Goal: Task Accomplishment & Management: Use online tool/utility

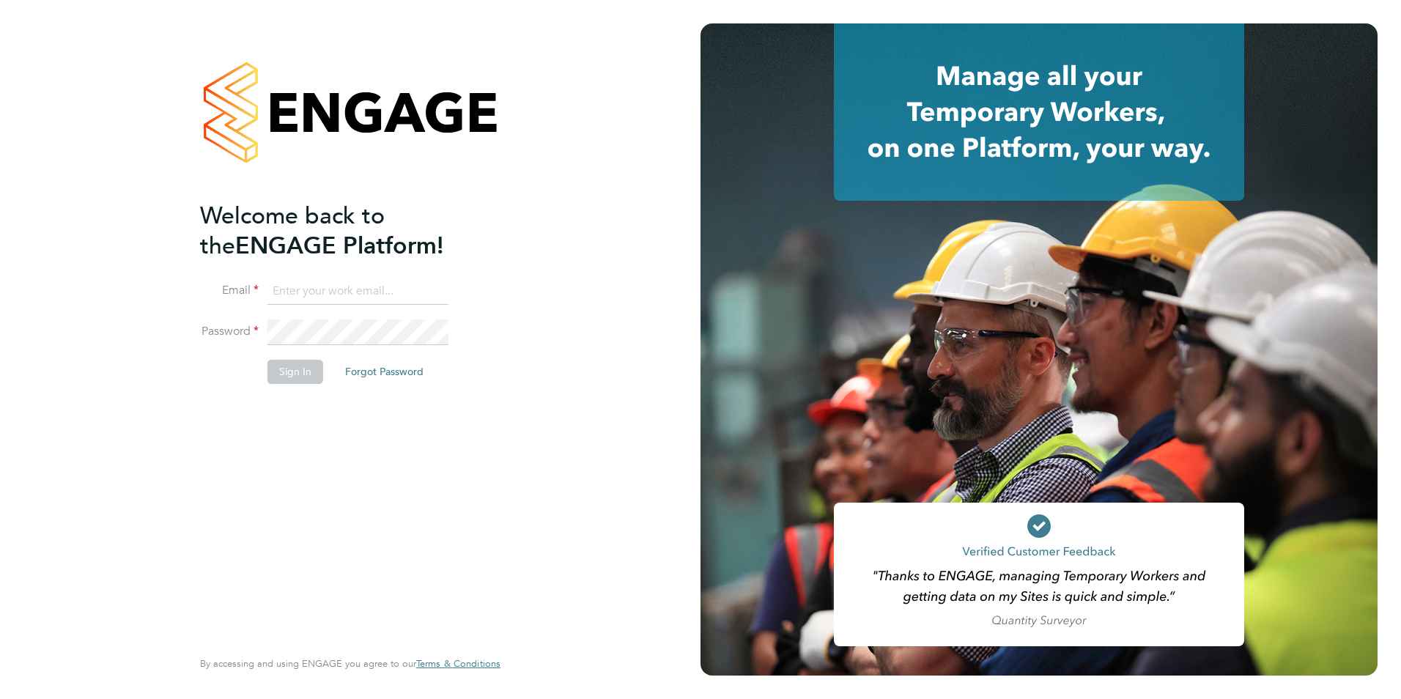
type input "george@mmpconsultancy.co.uk"
click at [409, 464] on div "Welcome back to the ENGAGE Platform! Email george@mmpconsultancy.co.uk Password…" at bounding box center [343, 423] width 286 height 444
click at [289, 372] on button "Sign In" at bounding box center [295, 371] width 56 height 23
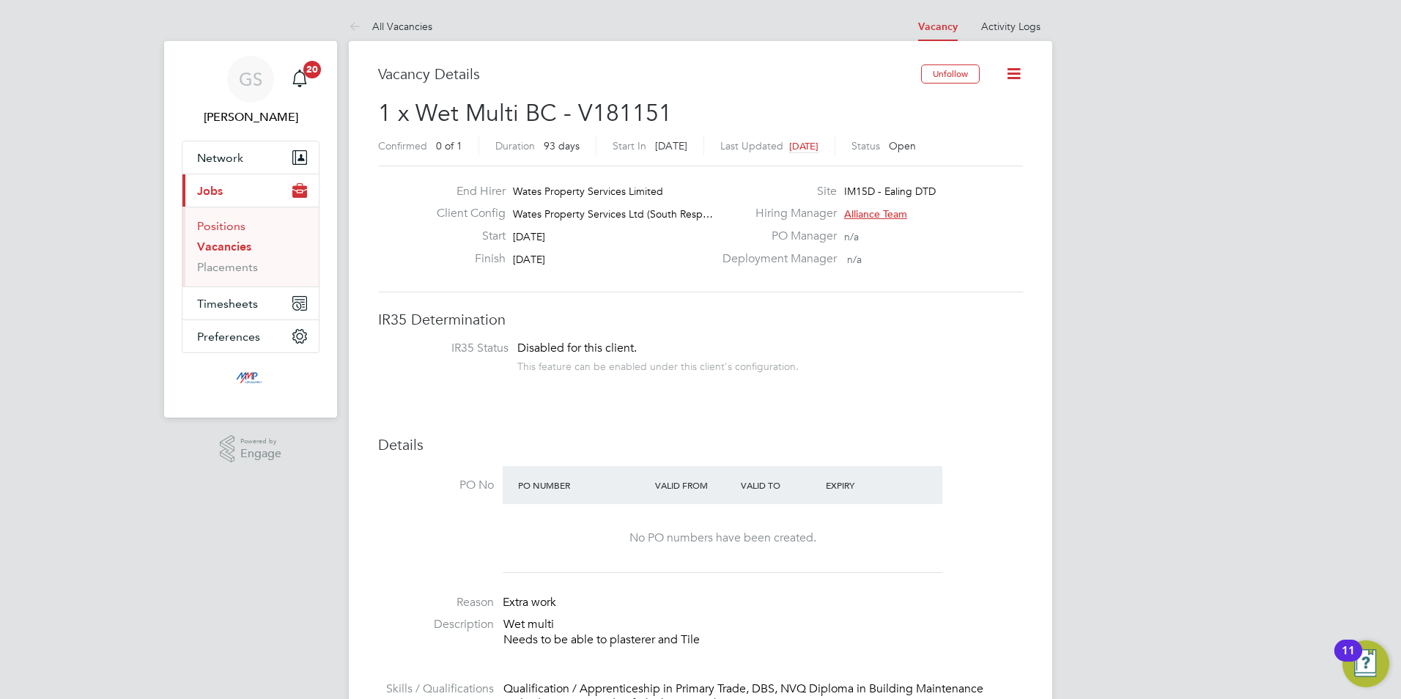
click at [220, 222] on link "Positions" at bounding box center [221, 226] width 48 height 14
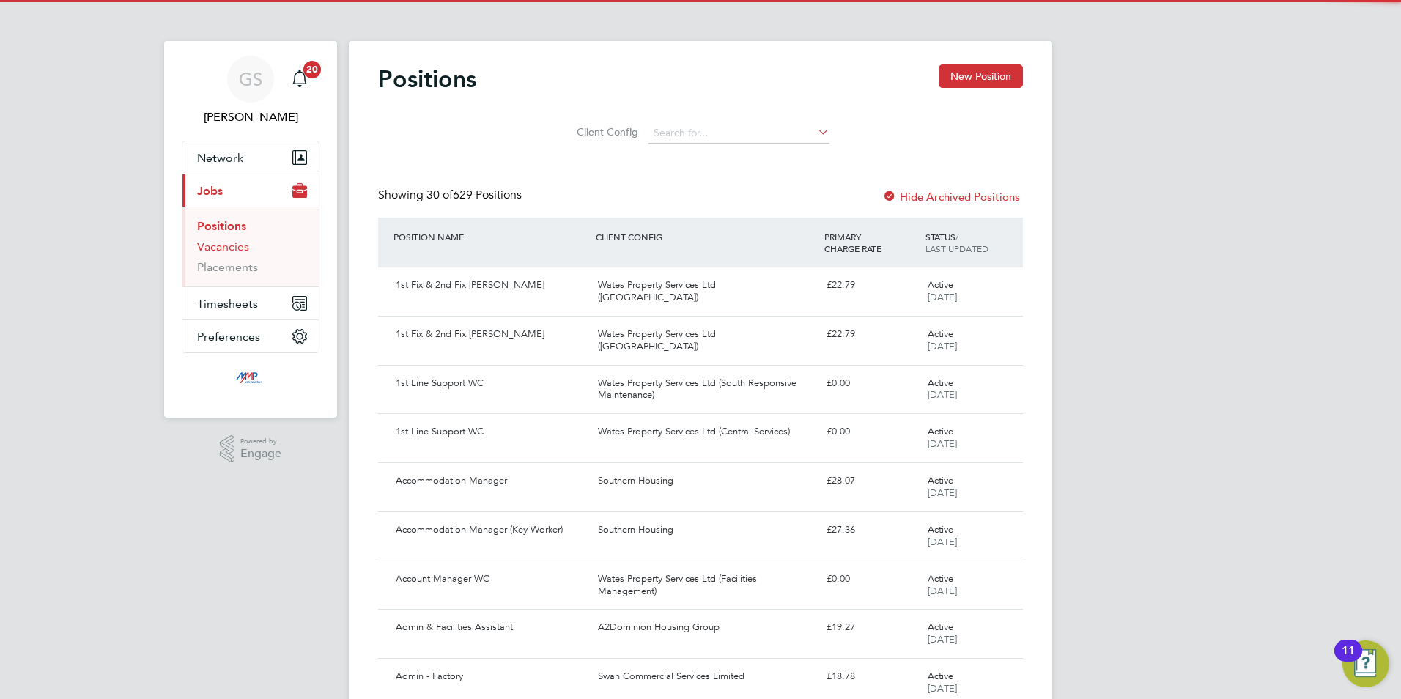
click at [229, 245] on link "Vacancies" at bounding box center [223, 247] width 52 height 14
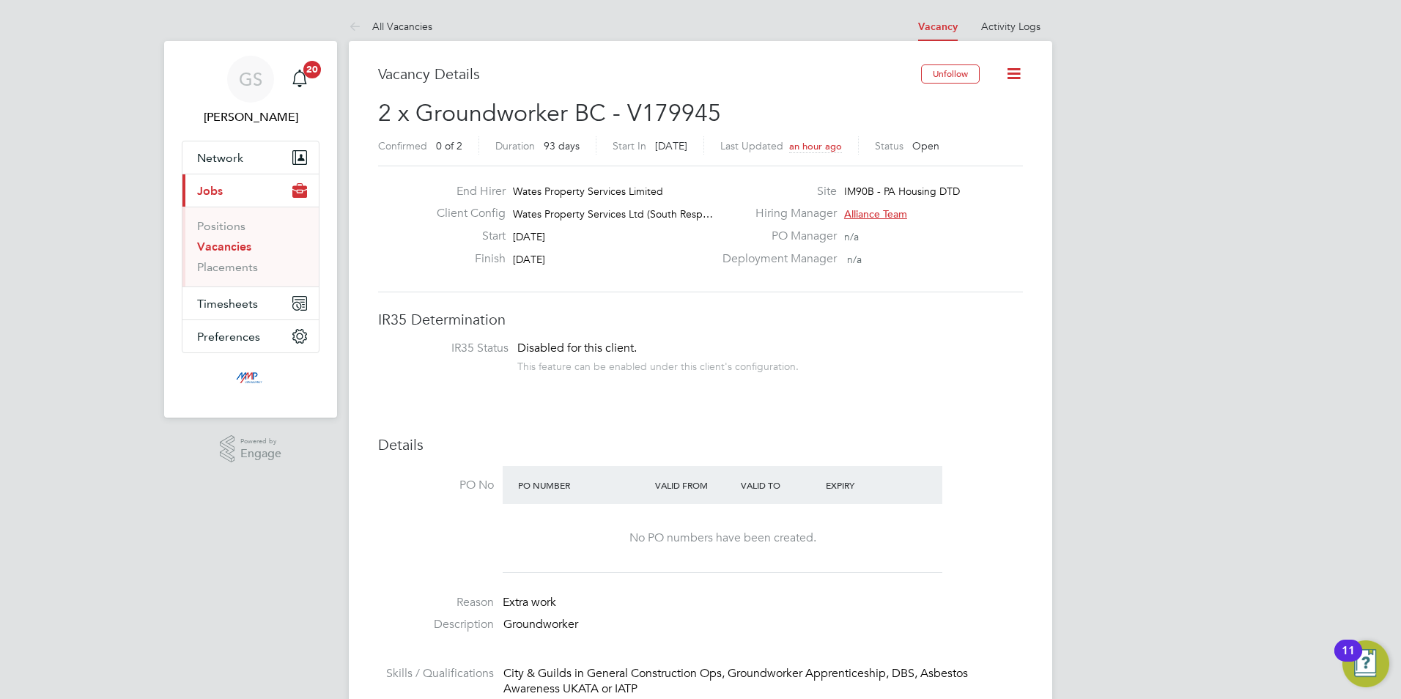
click at [229, 244] on link "Vacancies" at bounding box center [224, 247] width 54 height 14
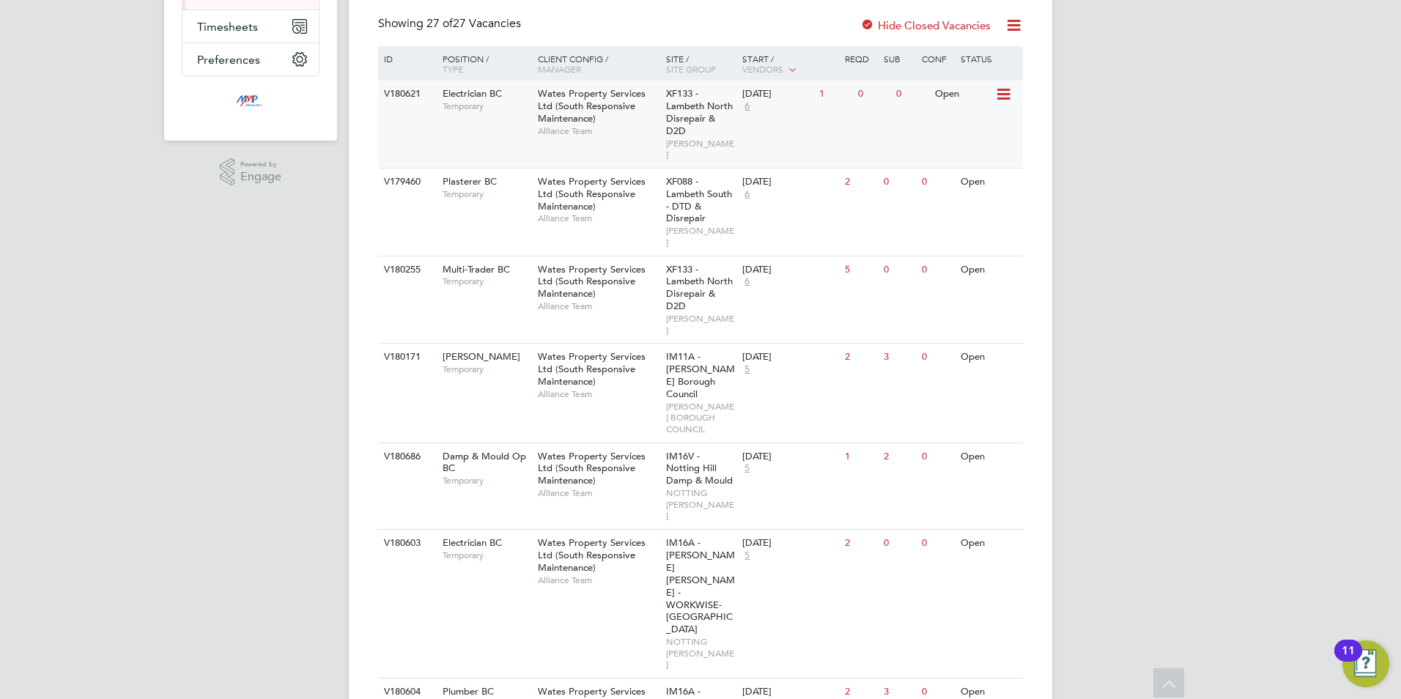
scroll to position [242, 0]
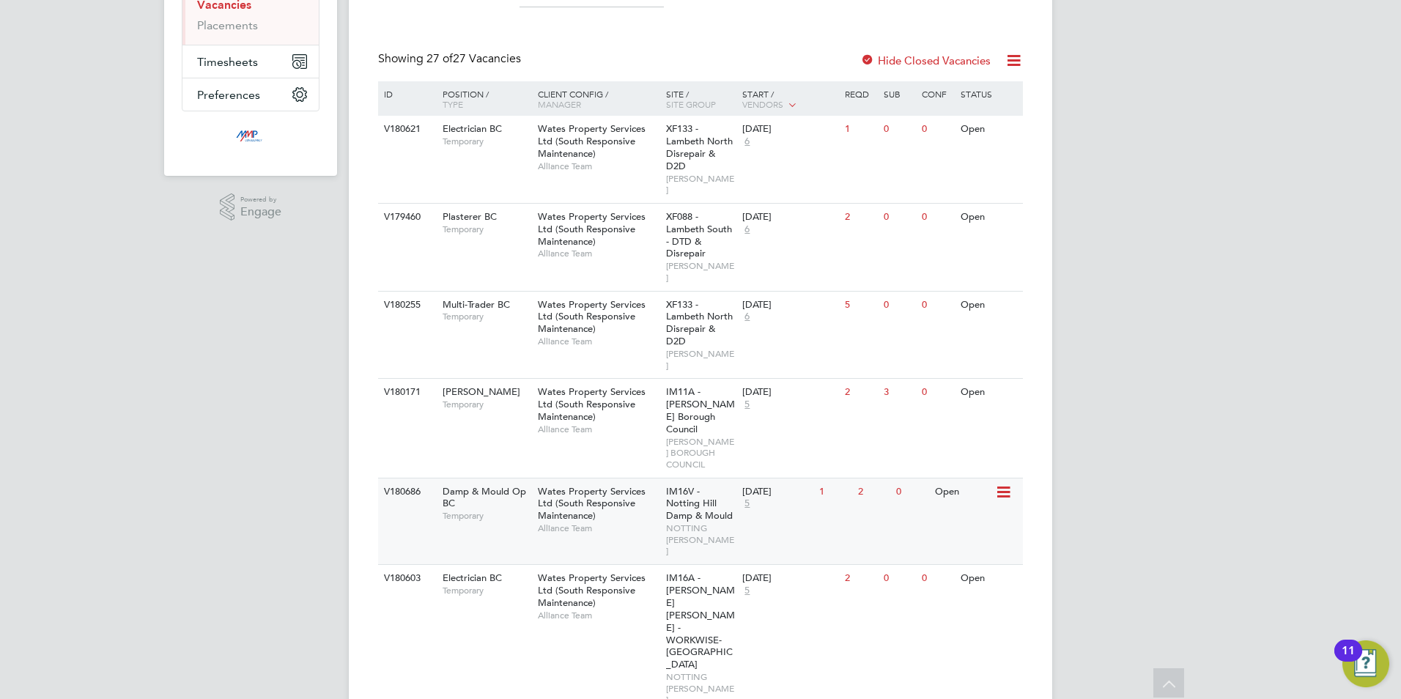
click at [702, 485] on span "IM16V - Notting Hill Damp & Mould" at bounding box center [699, 503] width 67 height 37
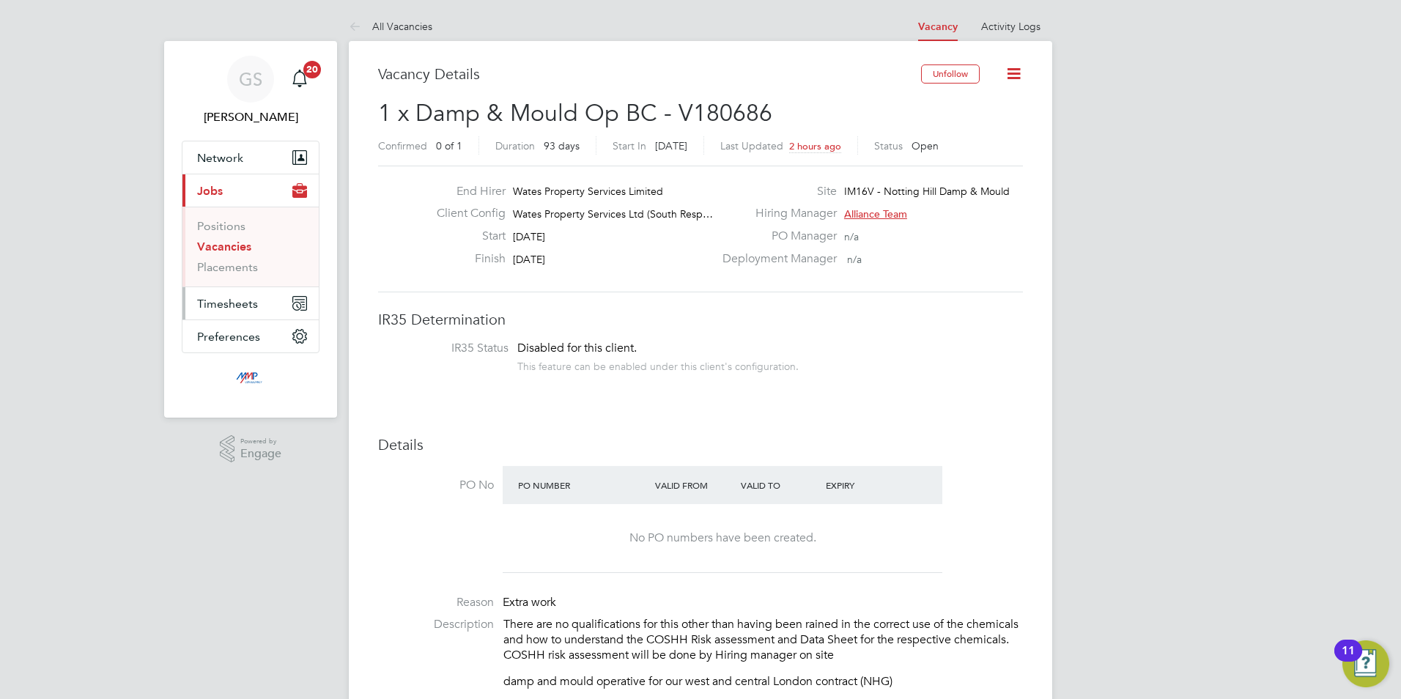
click at [232, 293] on button "Timesheets" at bounding box center [250, 303] width 136 height 32
click at [234, 257] on link "Timesheets" at bounding box center [227, 259] width 61 height 14
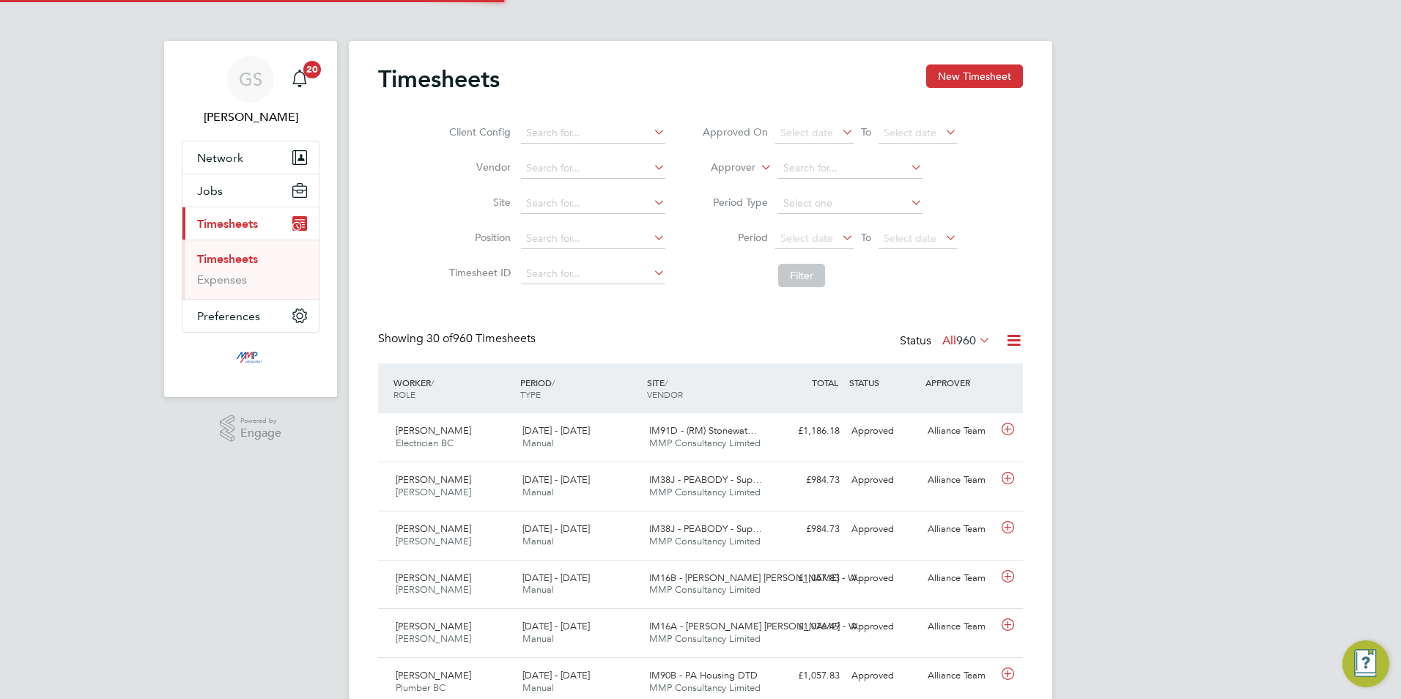
scroll to position [37, 127]
click at [246, 198] on button "Jobs" at bounding box center [250, 190] width 136 height 32
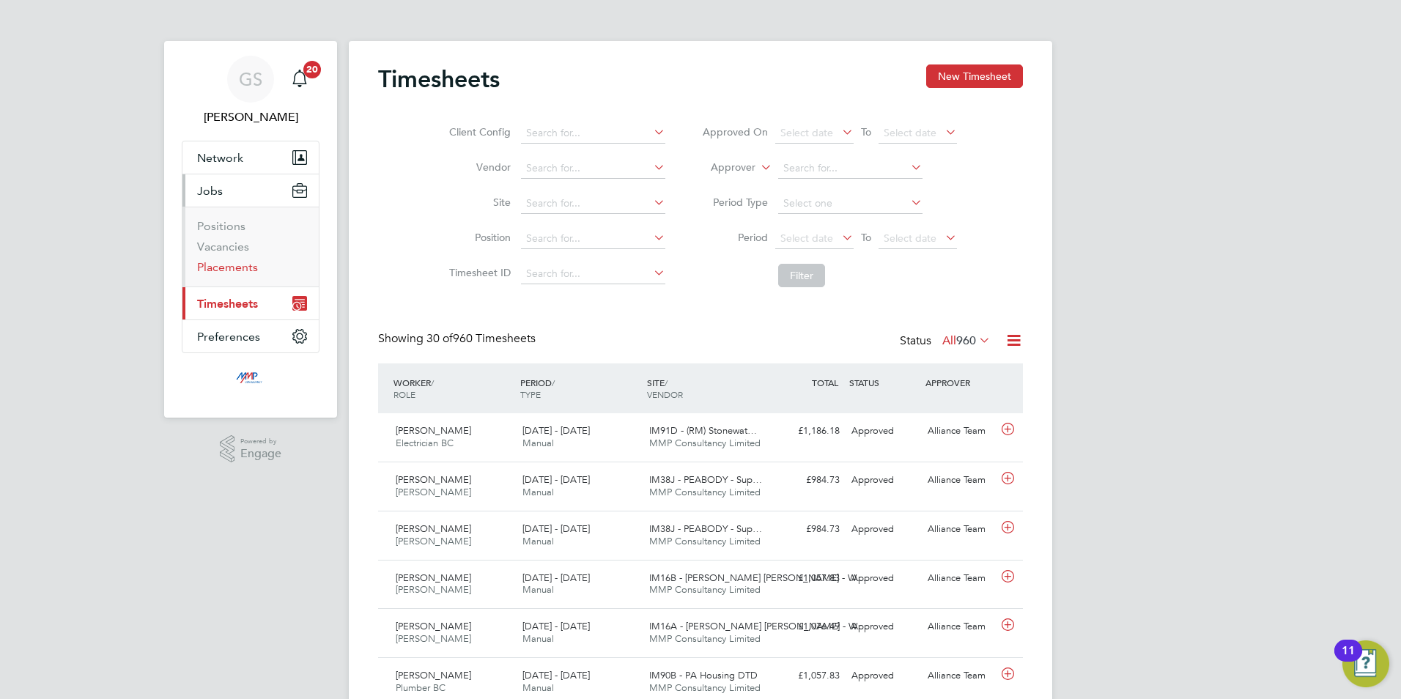
click at [240, 262] on link "Placements" at bounding box center [227, 267] width 61 height 14
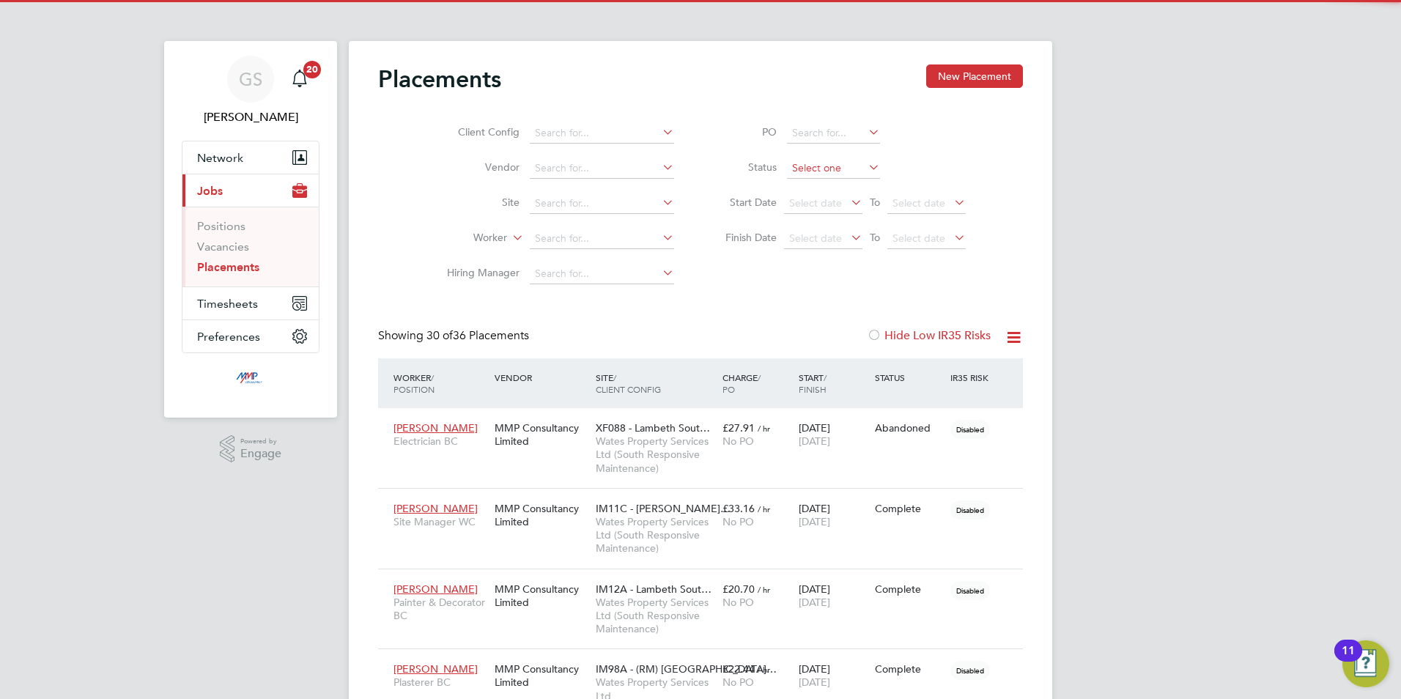
click at [787, 166] on input at bounding box center [833, 168] width 93 height 21
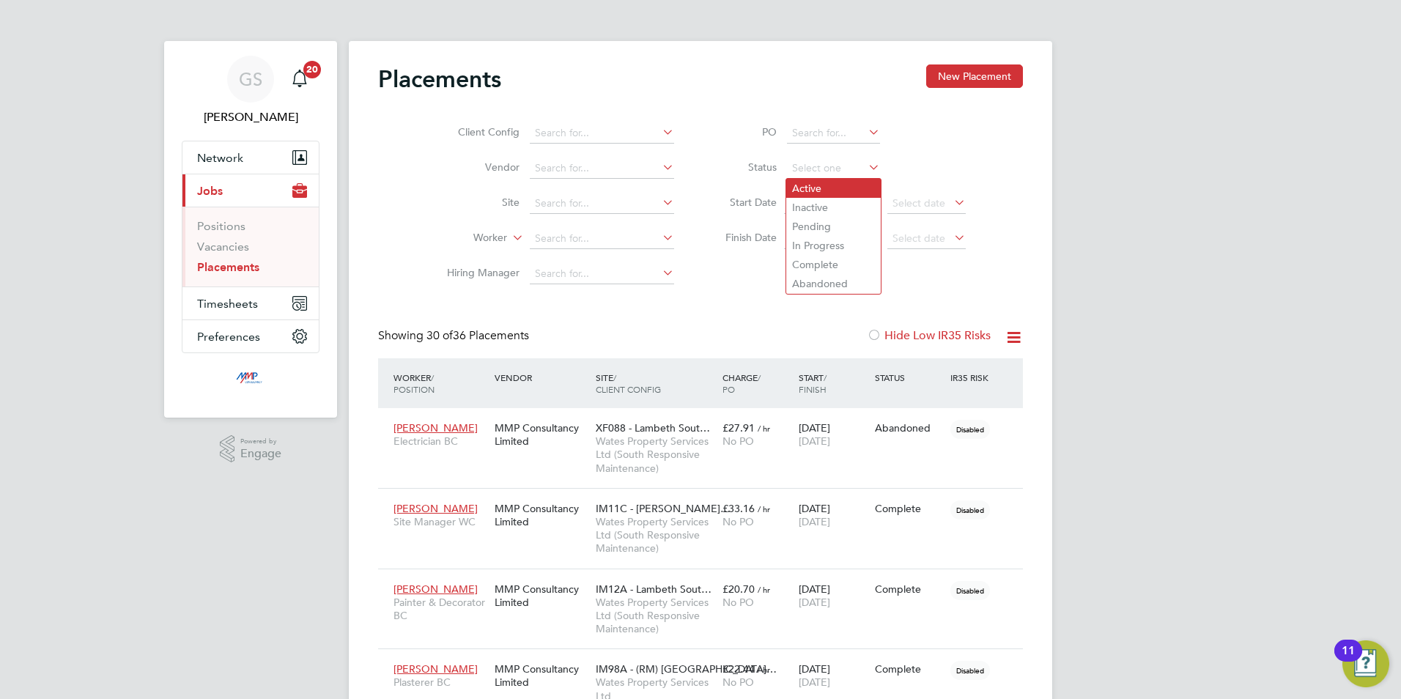
click at [795, 185] on li "Active" at bounding box center [833, 188] width 94 height 19
type input "Active"
click at [216, 241] on link "Vacancies" at bounding box center [223, 247] width 52 height 14
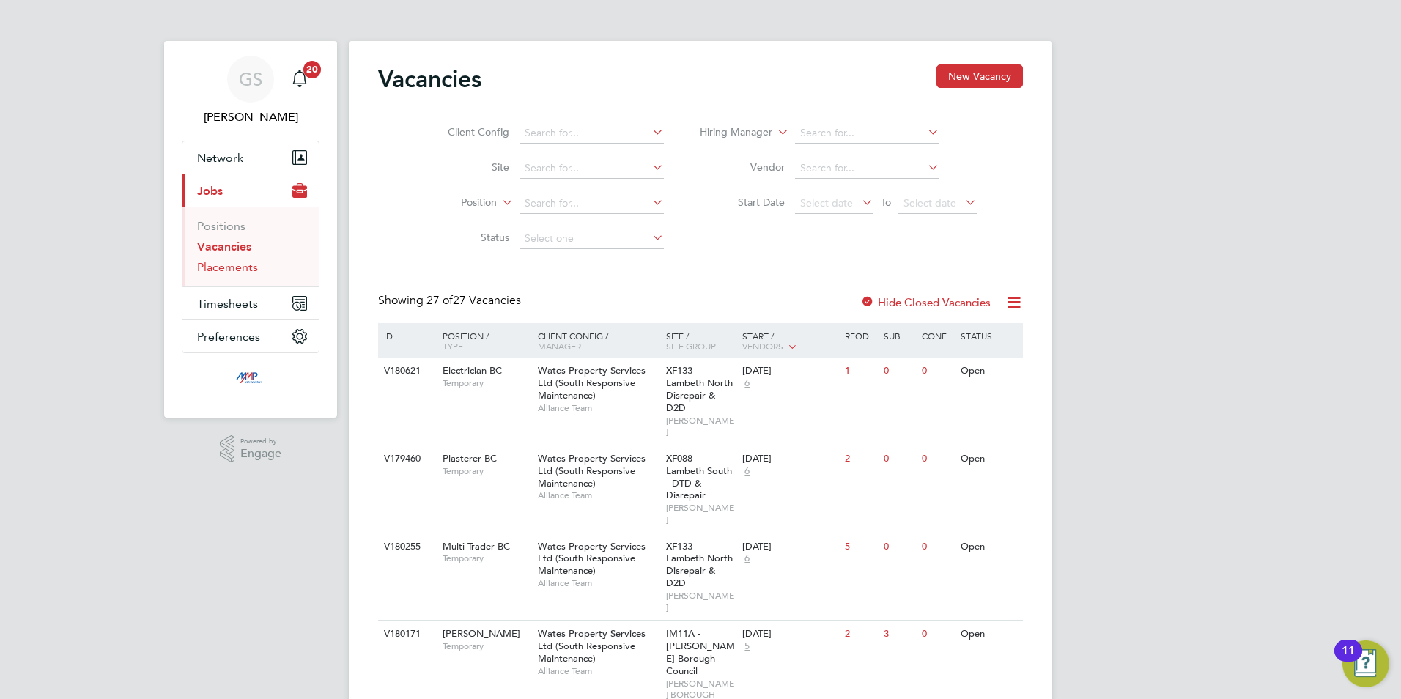
click at [217, 273] on link "Placements" at bounding box center [227, 267] width 61 height 14
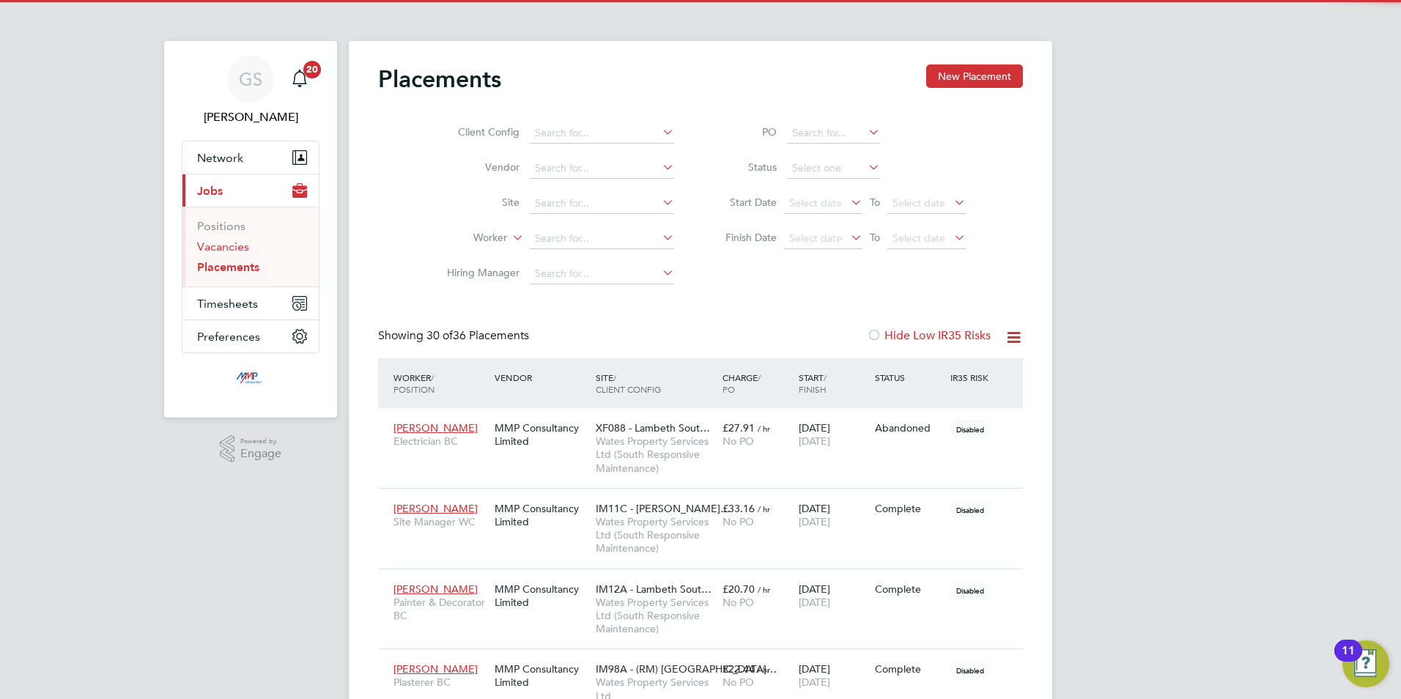
scroll to position [55, 102]
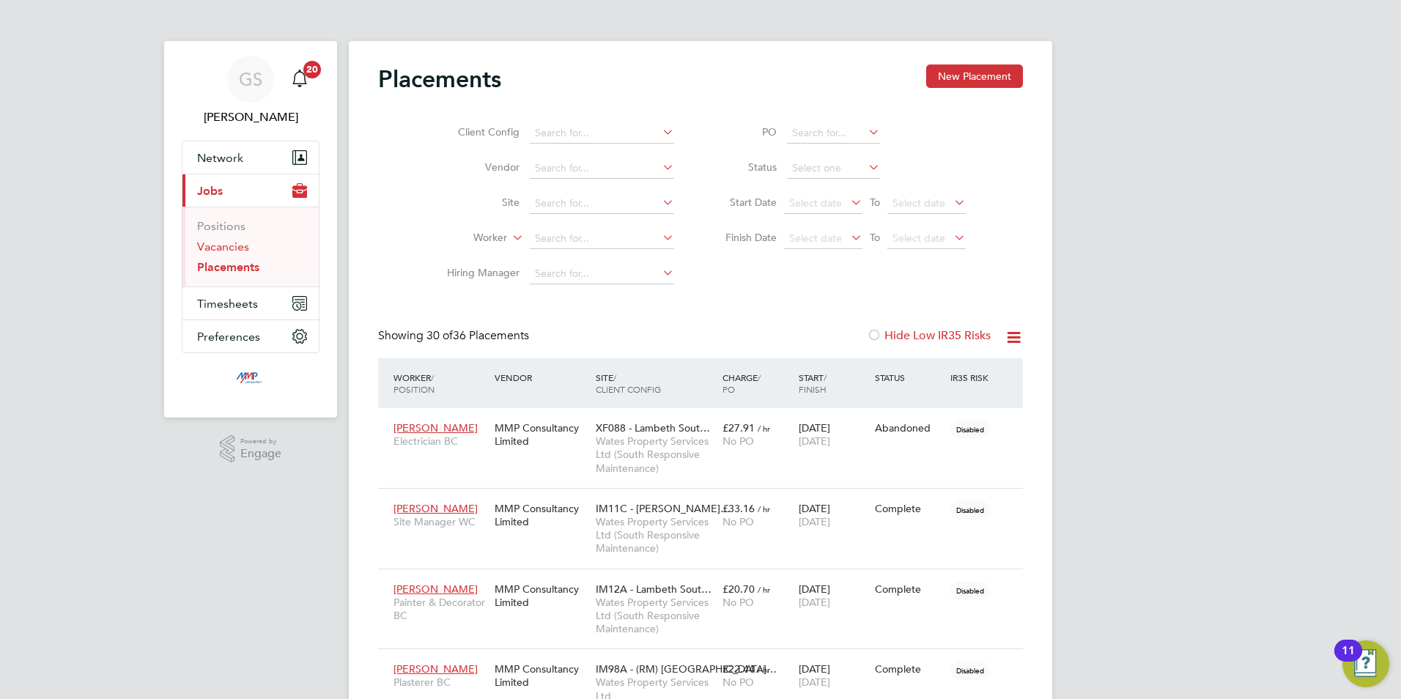
click at [230, 248] on link "Vacancies" at bounding box center [223, 247] width 52 height 14
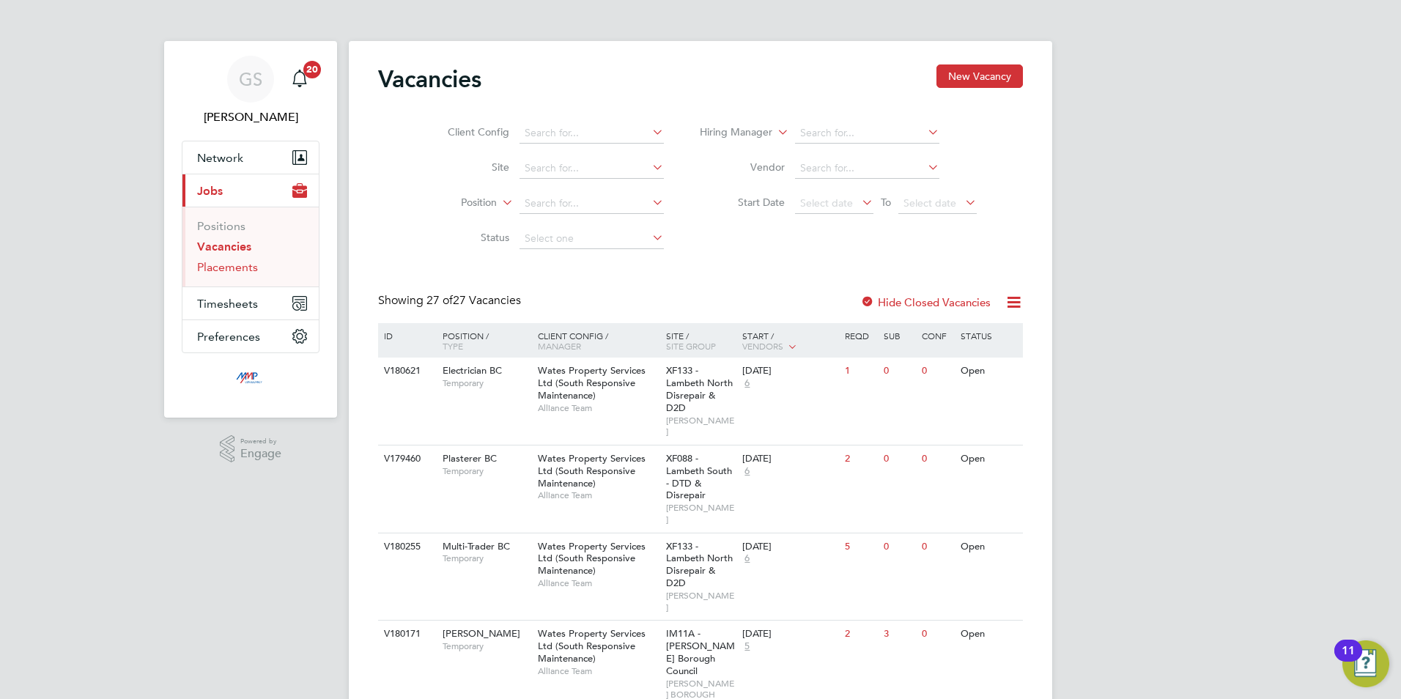
click at [230, 264] on link "Placements" at bounding box center [227, 267] width 61 height 14
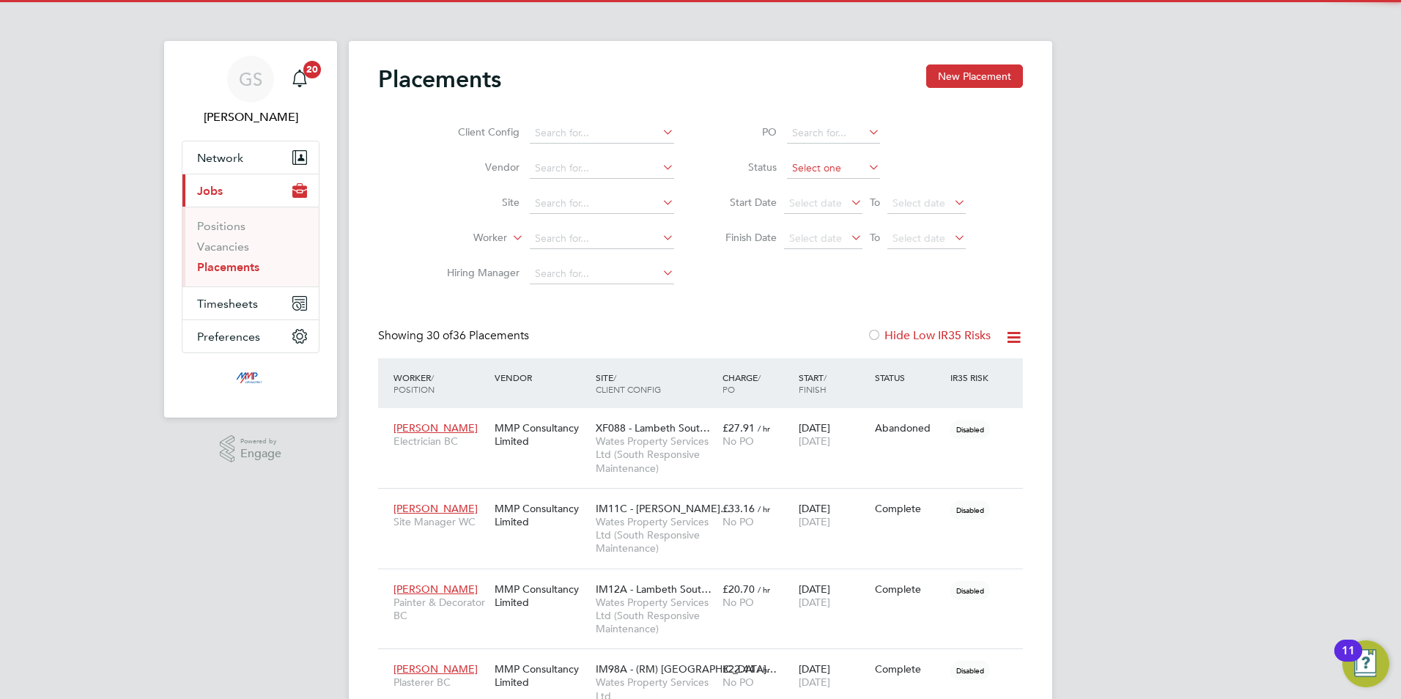
click at [820, 167] on input at bounding box center [833, 168] width 93 height 21
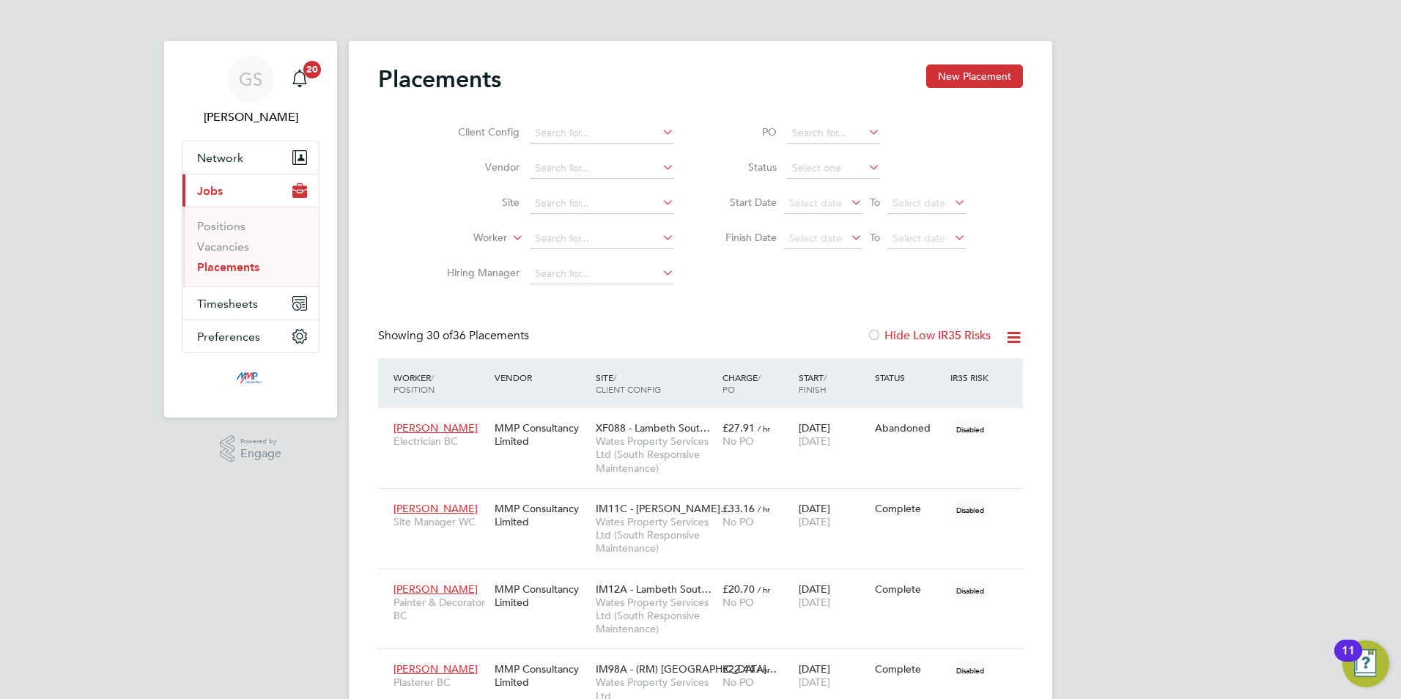
click at [822, 180] on li "Active" at bounding box center [833, 188] width 94 height 19
type input "Active"
click at [865, 168] on icon at bounding box center [865, 167] width 0 height 21
click at [228, 297] on span "Timesheets" at bounding box center [227, 304] width 61 height 14
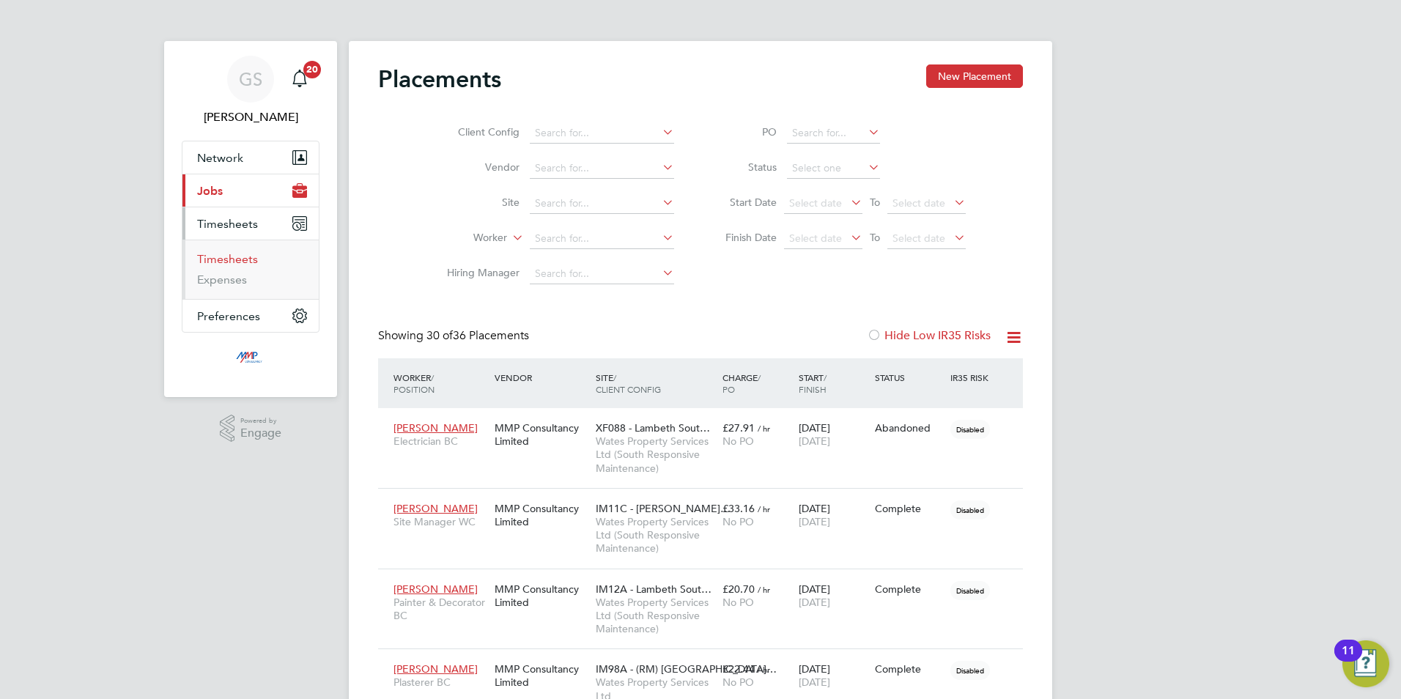
click at [242, 262] on link "Timesheets" at bounding box center [227, 259] width 61 height 14
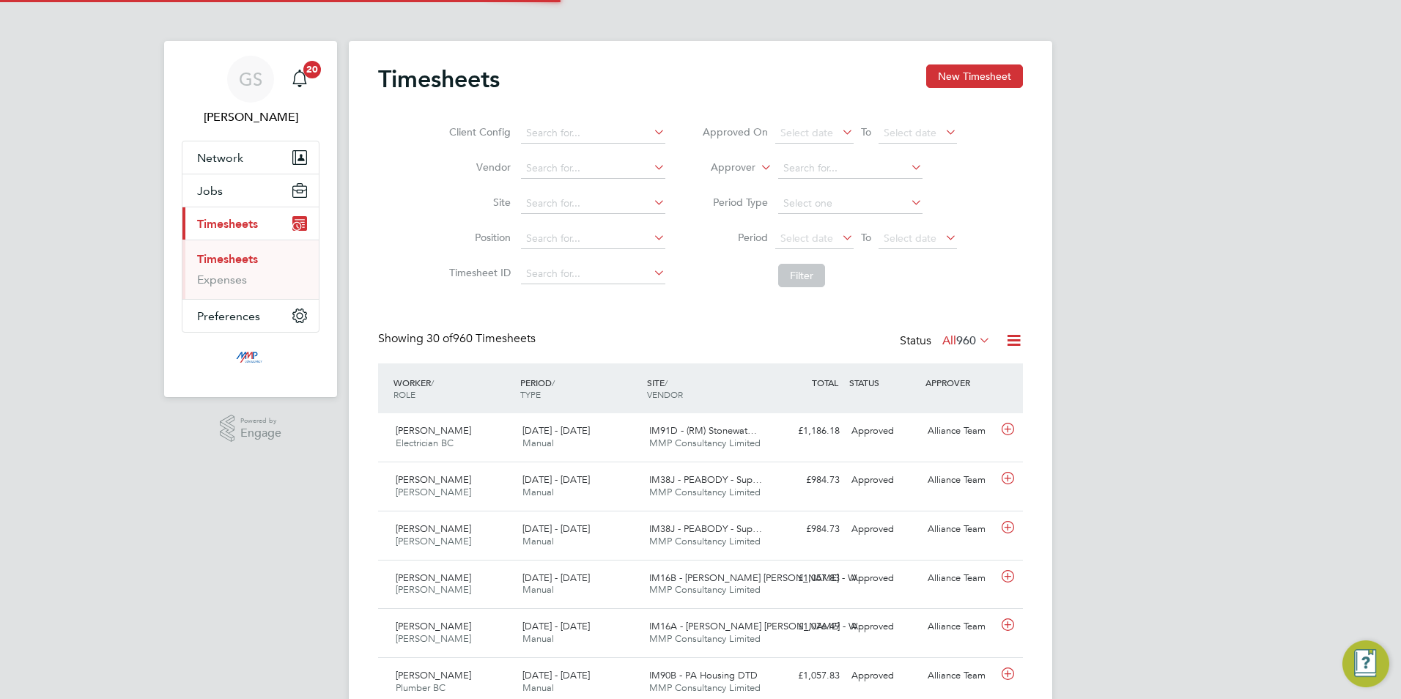
scroll to position [37, 127]
click at [950, 78] on button "New Timesheet" at bounding box center [974, 75] width 97 height 23
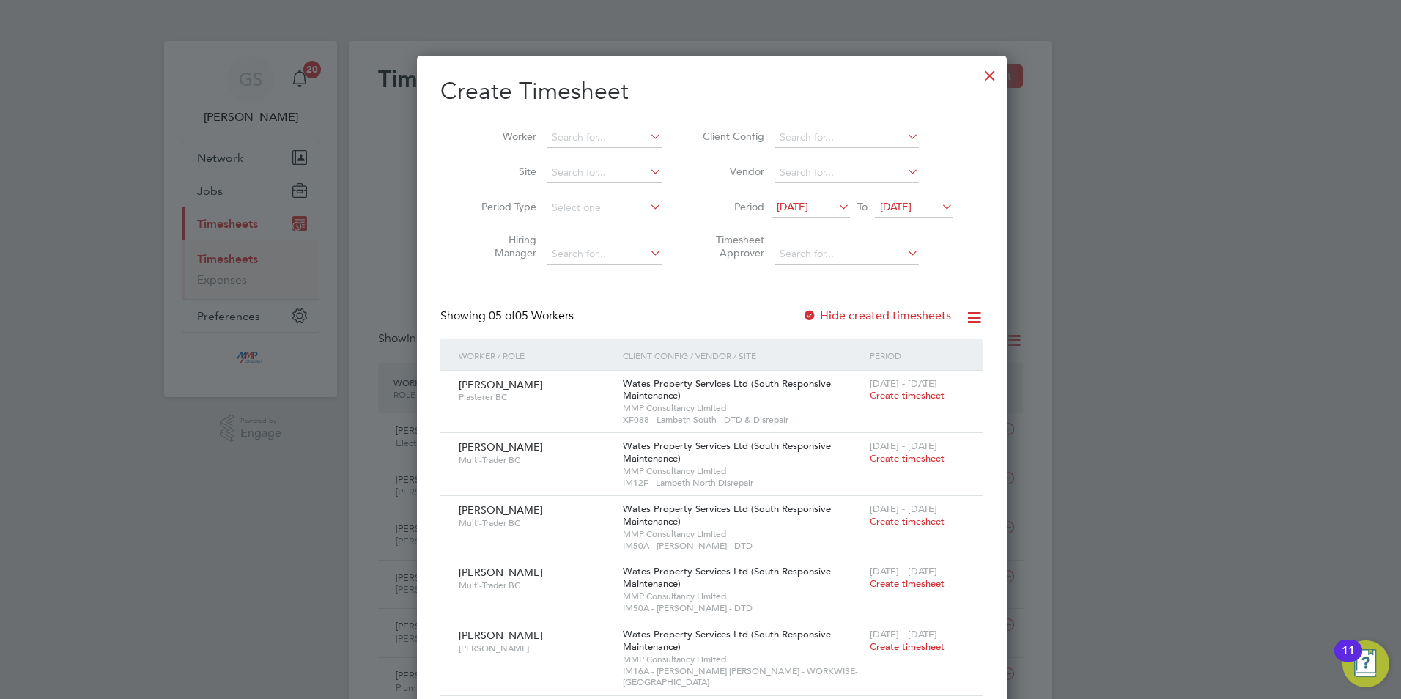
click at [976, 75] on div at bounding box center [989, 72] width 26 height 26
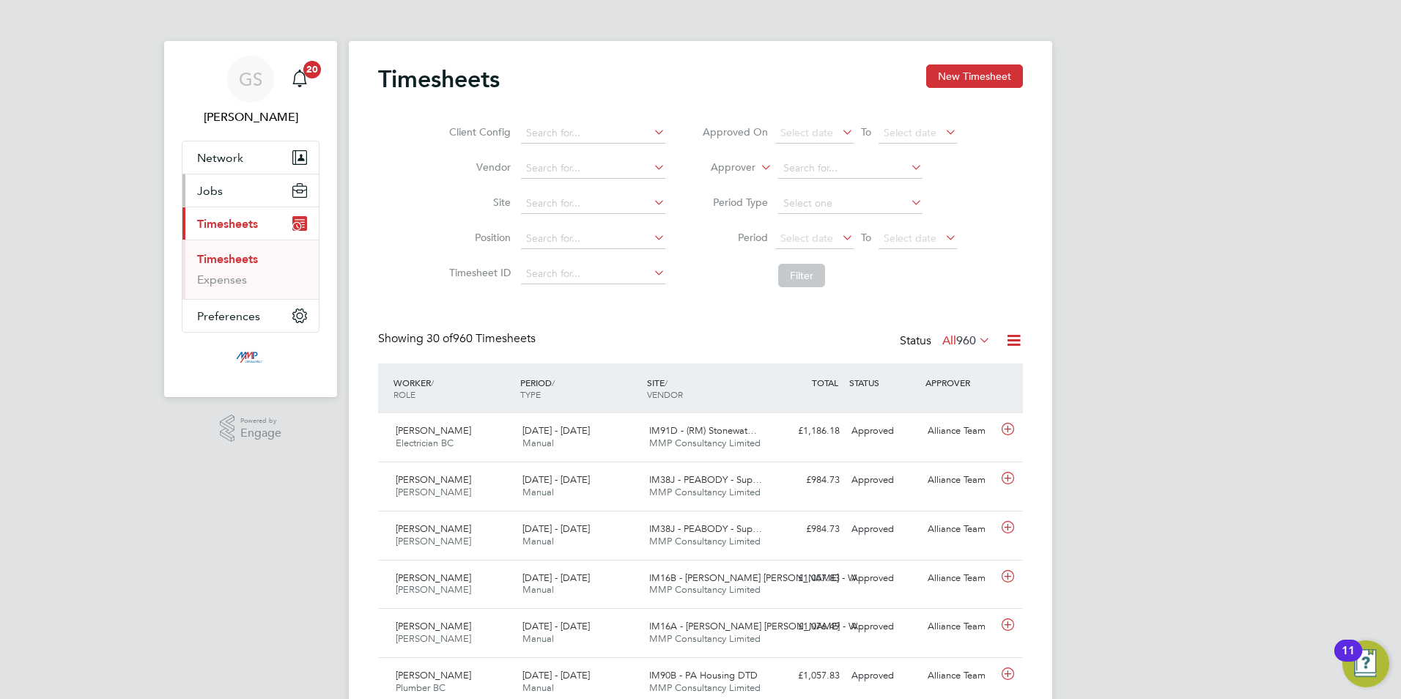
click at [229, 185] on button "Jobs" at bounding box center [250, 190] width 136 height 32
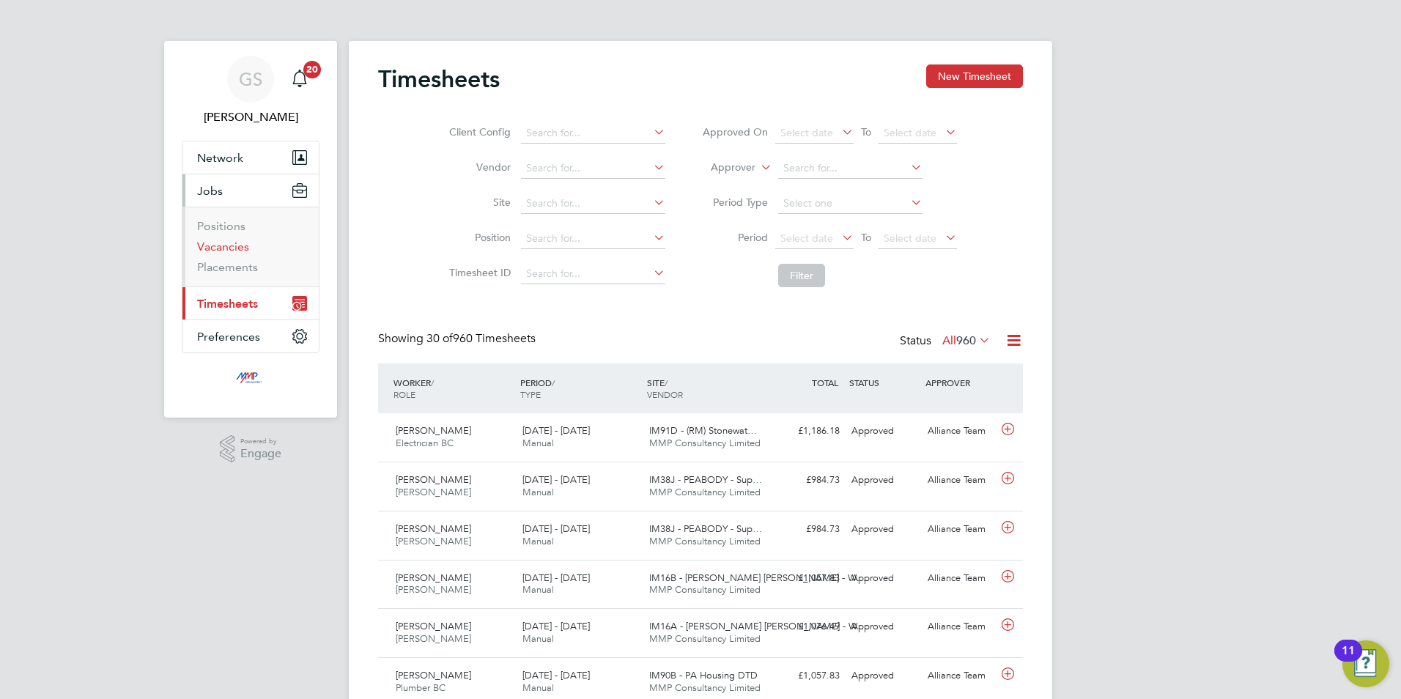
click at [235, 242] on link "Vacancies" at bounding box center [223, 247] width 52 height 14
